Goal: Task Accomplishment & Management: Complete application form

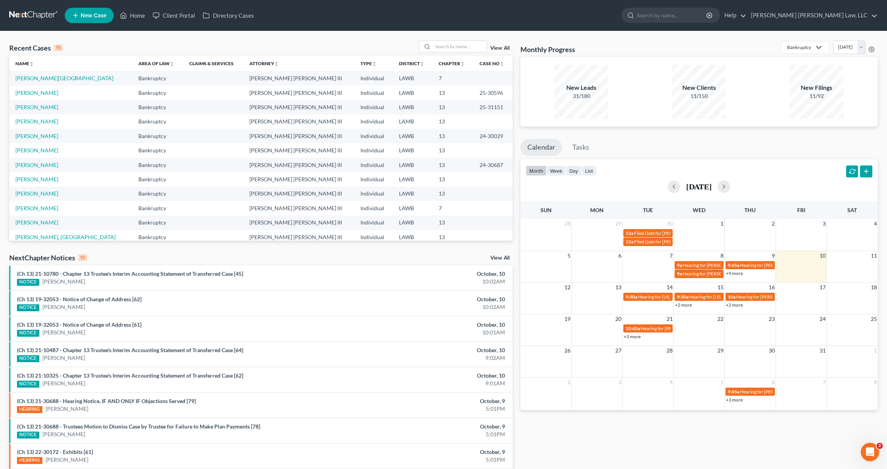
click at [96, 19] on link "New Case" at bounding box center [89, 15] width 49 height 15
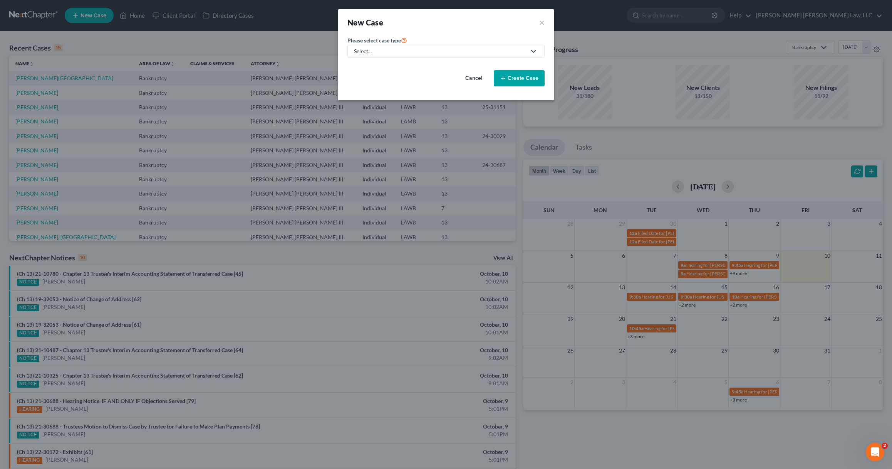
click at [427, 54] on div "Select..." at bounding box center [440, 51] width 172 height 8
click at [398, 66] on div "Bankruptcy" at bounding box center [389, 67] width 69 height 8
select select "36"
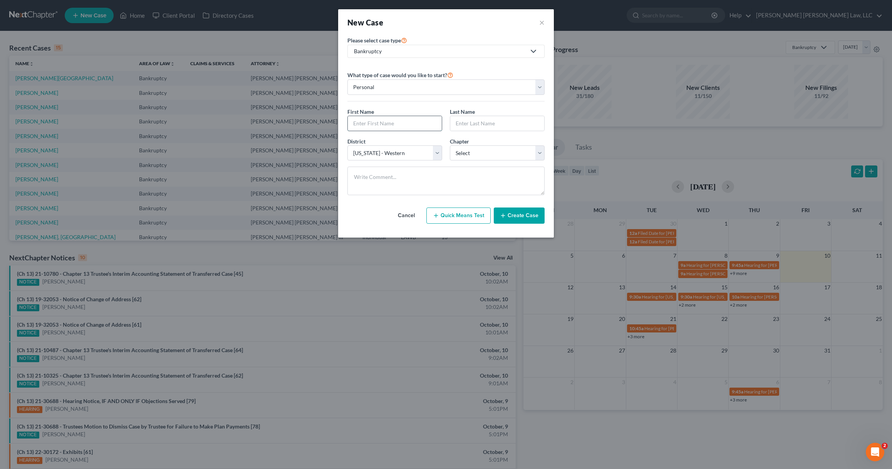
click at [416, 122] on input "text" at bounding box center [395, 123] width 94 height 15
type input "[PERSON_NAME]"
select select "3"
click at [450, 145] on select "Select 7 11 12 13" at bounding box center [497, 152] width 95 height 15
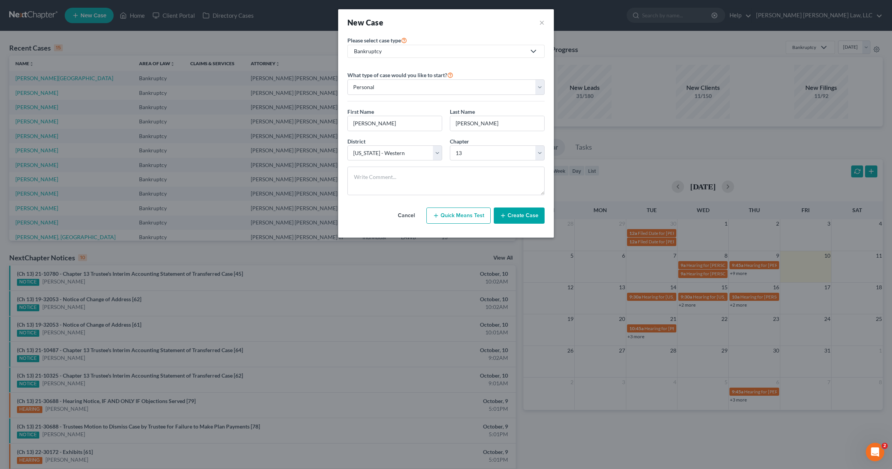
click at [519, 216] on button "Create Case" at bounding box center [519, 215] width 51 height 16
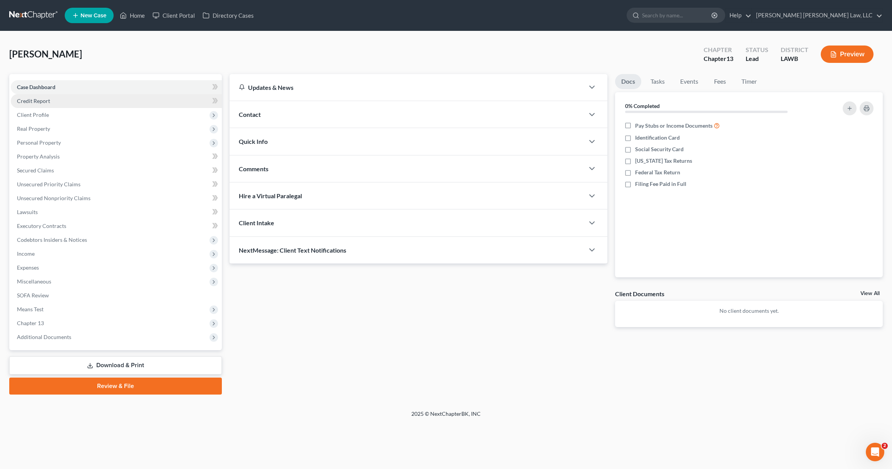
click at [84, 104] on link "Credit Report" at bounding box center [116, 101] width 211 height 14
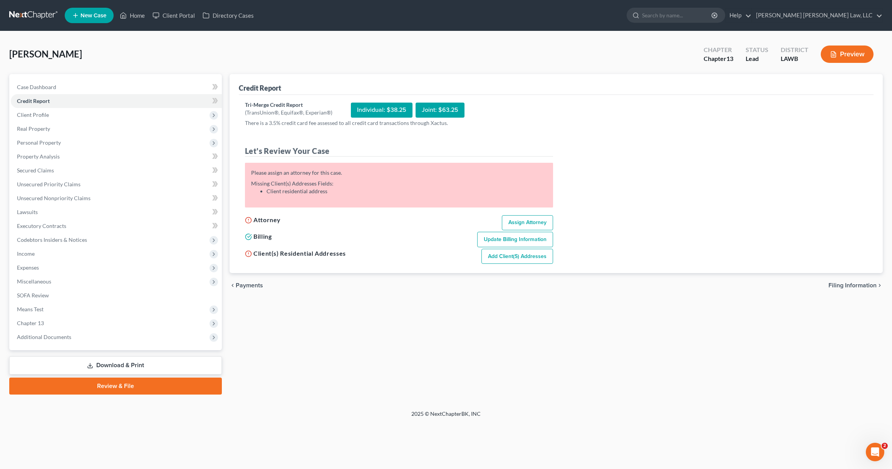
click at [540, 218] on link "Assign Attorney" at bounding box center [527, 222] width 51 height 15
select select "1"
select select "0"
select select "3"
select select "36"
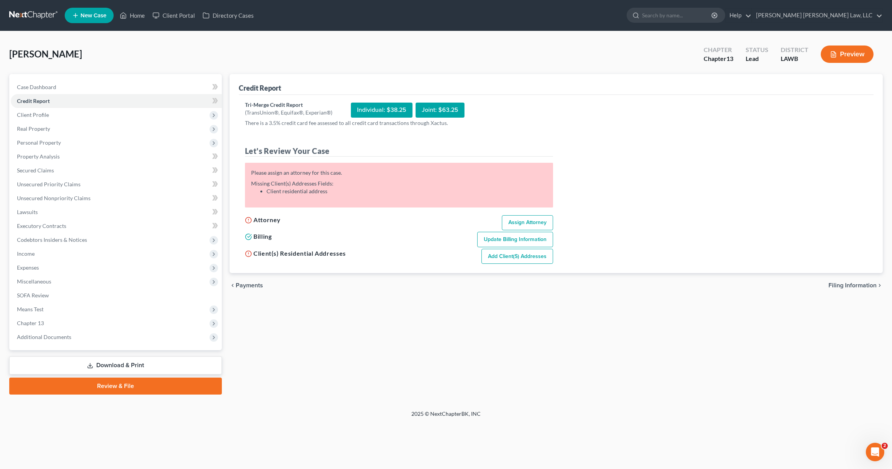
select select "19"
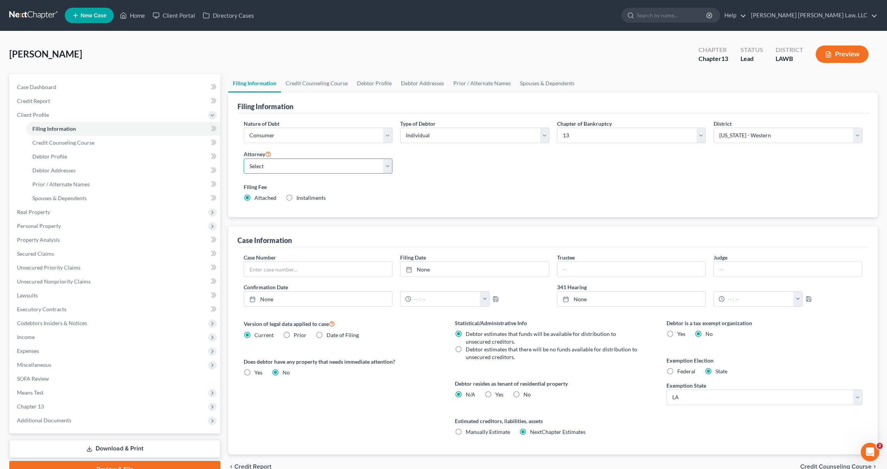
click at [287, 168] on select "Select [PERSON_NAME] [PERSON_NAME] III - LAWB [PERSON_NAME] [PERSON_NAME] III -…" at bounding box center [318, 165] width 149 height 15
select select "0"
click at [244, 158] on select "Select [PERSON_NAME] [PERSON_NAME] III - LAWB [PERSON_NAME] [PERSON_NAME] III -…" at bounding box center [318, 165] width 149 height 15
click at [68, 102] on link "Credit Report" at bounding box center [116, 101] width 210 height 14
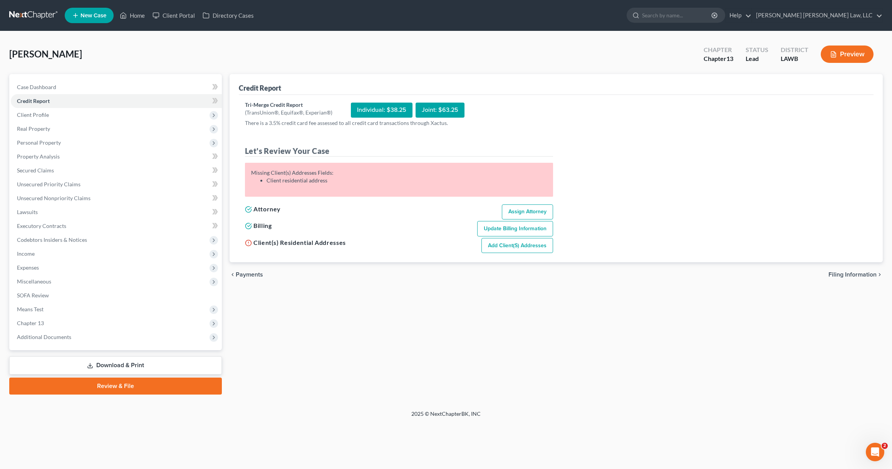
click at [503, 245] on link "Add Client(s) Addresses" at bounding box center [518, 245] width 72 height 15
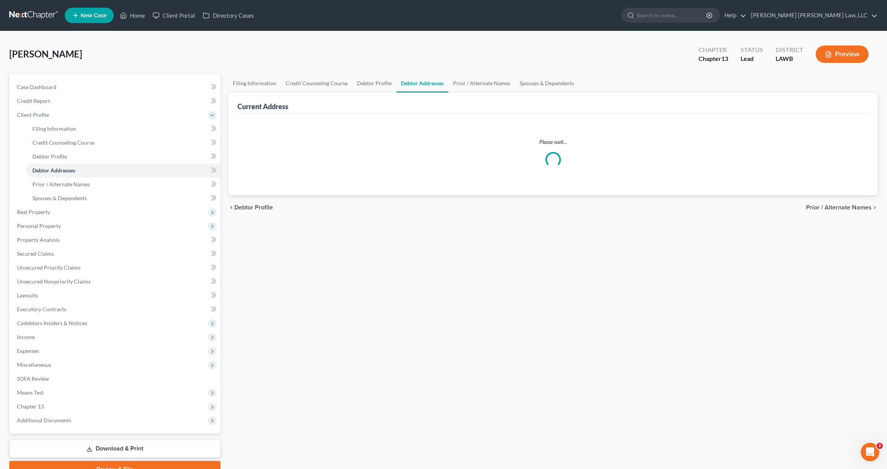
select select "0"
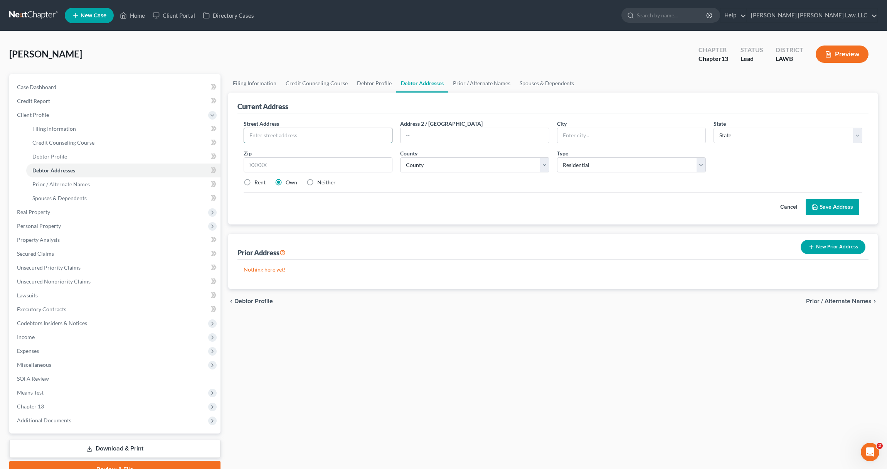
click at [321, 138] on input "text" at bounding box center [318, 135] width 148 height 15
type input "[STREET_ADDRESS]"
type input "Bastrop"
select select "19"
type input "71220"
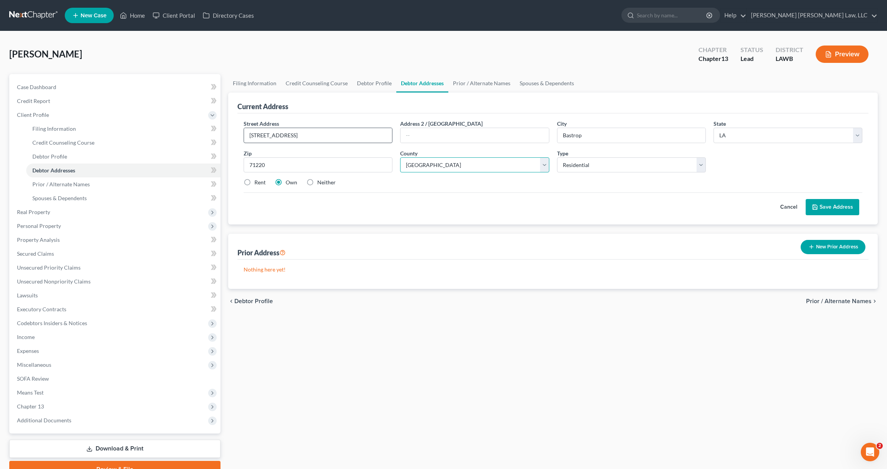
select select "36"
click at [841, 211] on button "Save Address" at bounding box center [832, 207] width 54 height 16
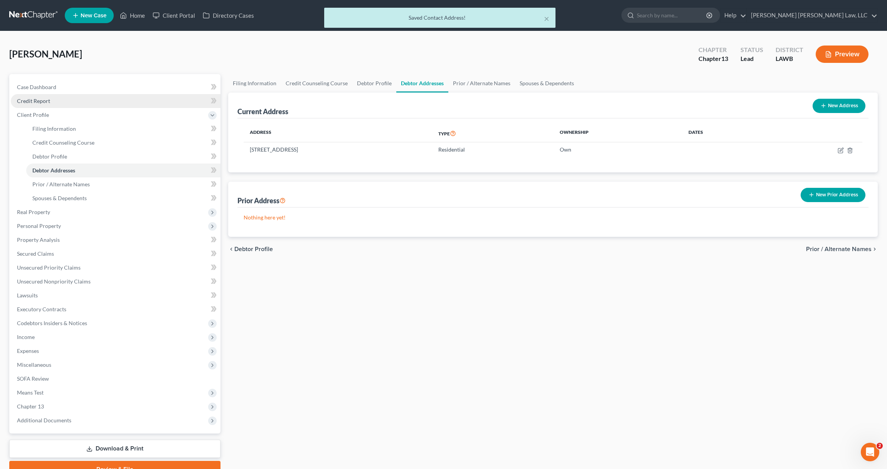
click at [59, 97] on link "Credit Report" at bounding box center [116, 101] width 210 height 14
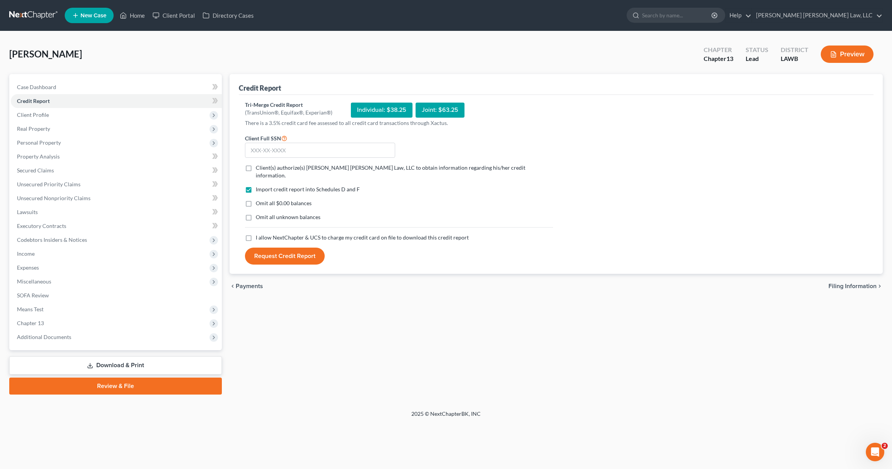
click at [256, 167] on label "Client(s) authorize(s) [PERSON_NAME] [PERSON_NAME] Law, LLC to obtain informati…" at bounding box center [404, 171] width 297 height 15
click at [259, 167] on input "Client(s) authorize(s) [PERSON_NAME] [PERSON_NAME] Law, LLC to obtain informati…" at bounding box center [261, 166] width 5 height 5
checkbox input "true"
click at [267, 159] on form "Client Full SSN * Client(s) authorize(s) [PERSON_NAME] [PERSON_NAME] Law, LLC t…" at bounding box center [399, 198] width 316 height 131
click at [268, 153] on input "text" at bounding box center [320, 150] width 150 height 15
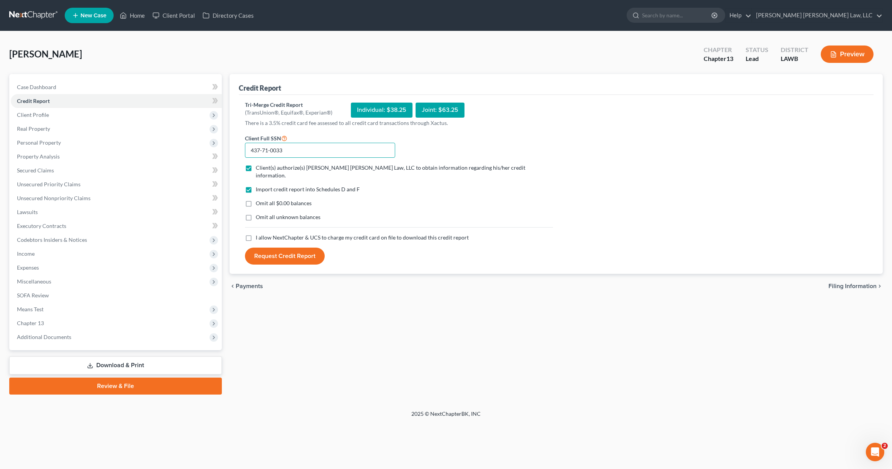
type input "437-71-0033"
click at [256, 199] on label "Omit all $0.00 balances" at bounding box center [284, 203] width 56 height 8
click at [259, 199] on input "Omit all $0.00 balances" at bounding box center [261, 201] width 5 height 5
checkbox input "true"
click at [256, 213] on label "Omit all unknown balances" at bounding box center [288, 217] width 65 height 8
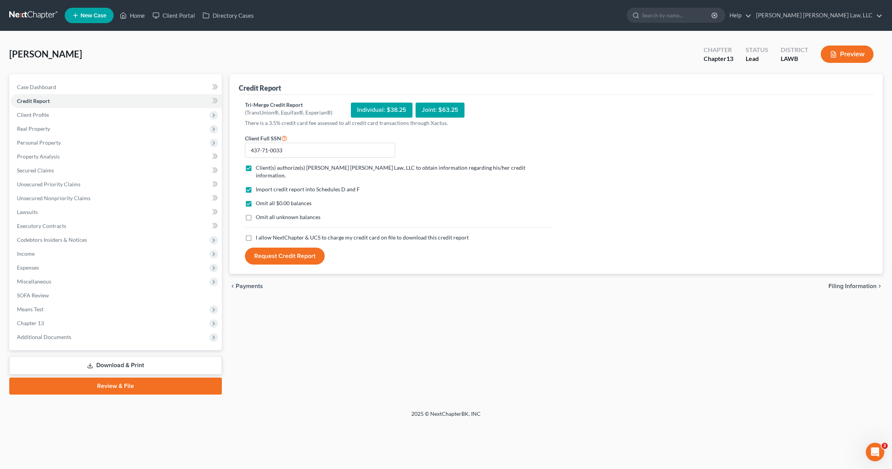
click at [259, 213] on input "Omit all unknown balances" at bounding box center [261, 215] width 5 height 5
checkbox input "true"
click at [256, 233] on label "I allow NextChapter & UCS to charge my credit card on file to download this cre…" at bounding box center [362, 237] width 213 height 8
click at [259, 233] on input "I allow NextChapter & UCS to charge my credit card on file to download this cre…" at bounding box center [261, 235] width 5 height 5
checkbox input "true"
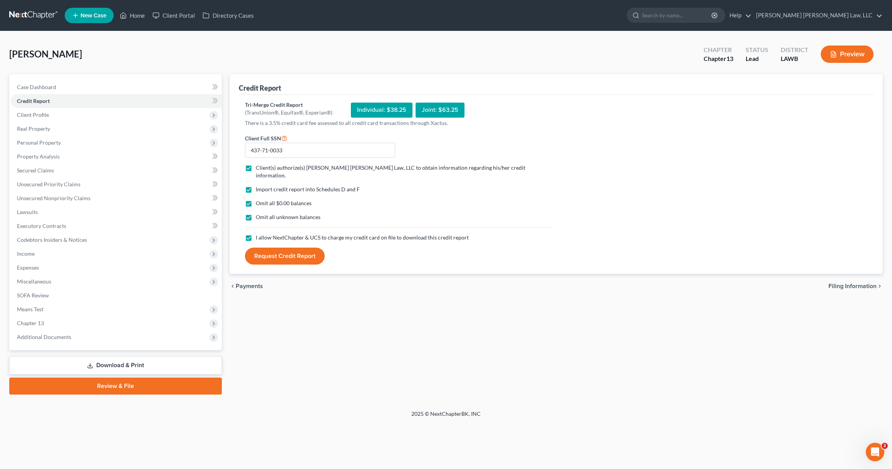
click at [271, 247] on button "Request Credit Report" at bounding box center [285, 255] width 80 height 17
